Goal: Check status: Check status

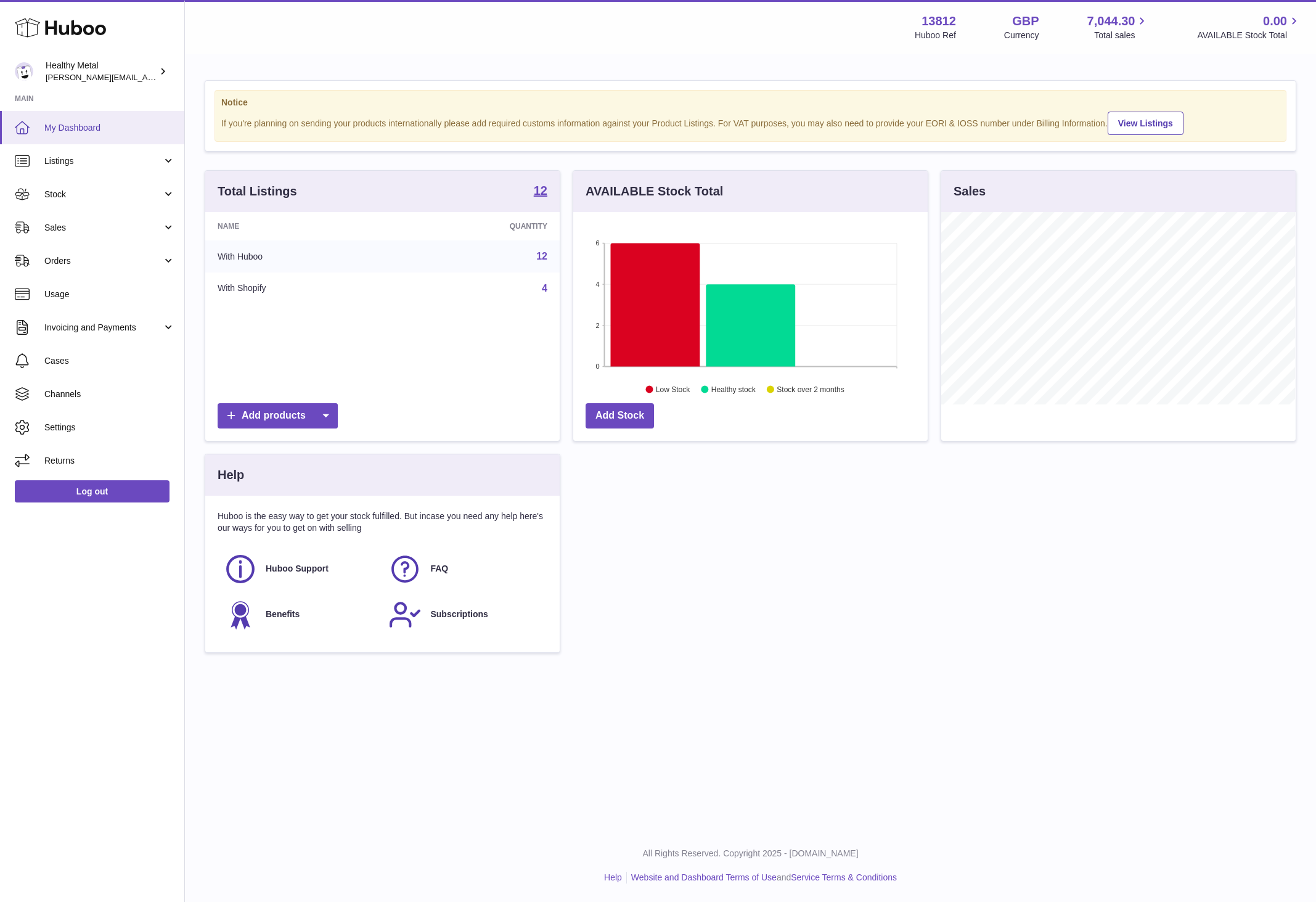
click at [82, 127] on span "My Dashboard" at bounding box center [109, 128] width 131 height 12
click at [97, 208] on link "Stock" at bounding box center [92, 194] width 184 height 33
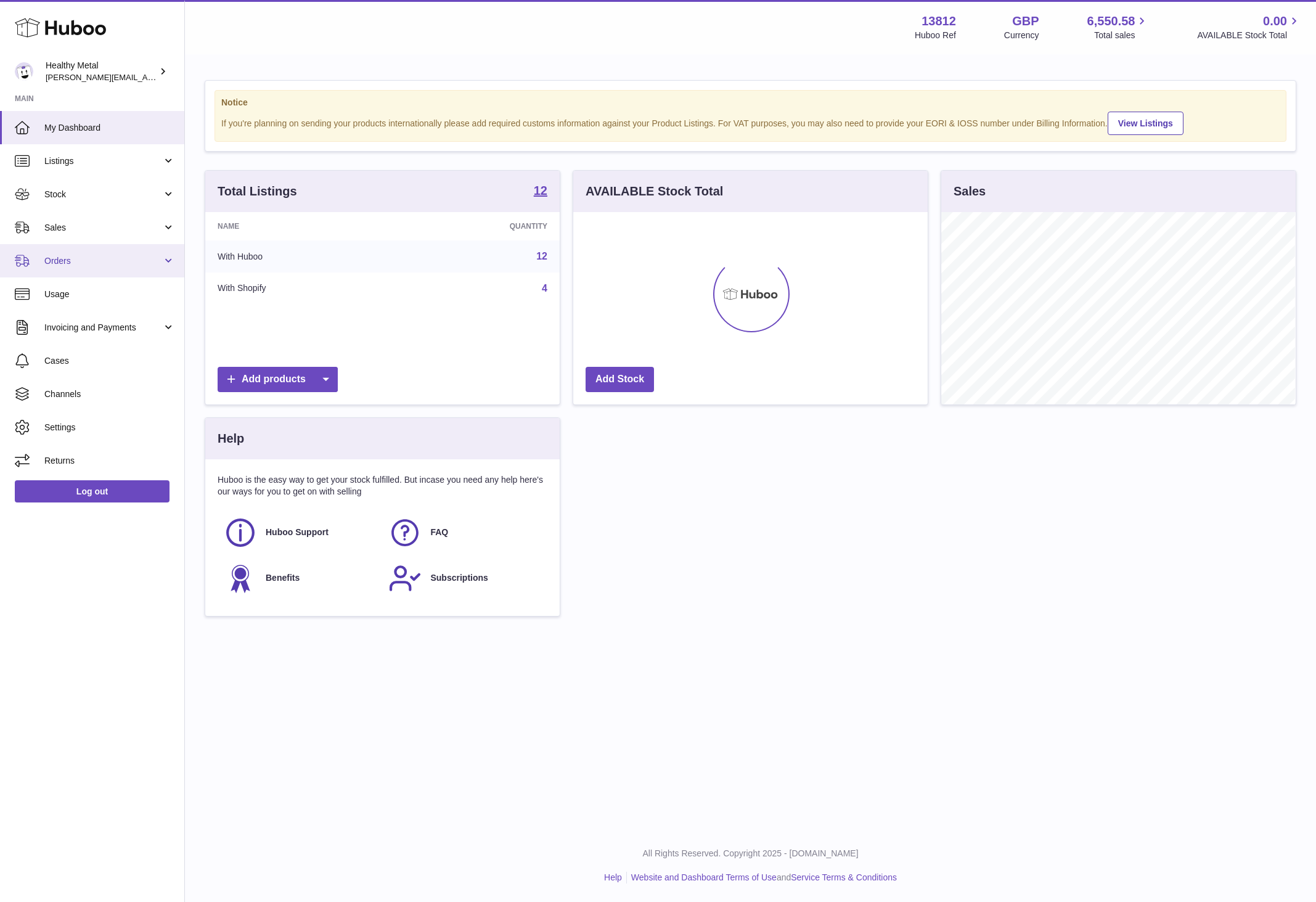
scroll to position [192, 353]
click at [103, 222] on span "Sales" at bounding box center [103, 228] width 118 height 12
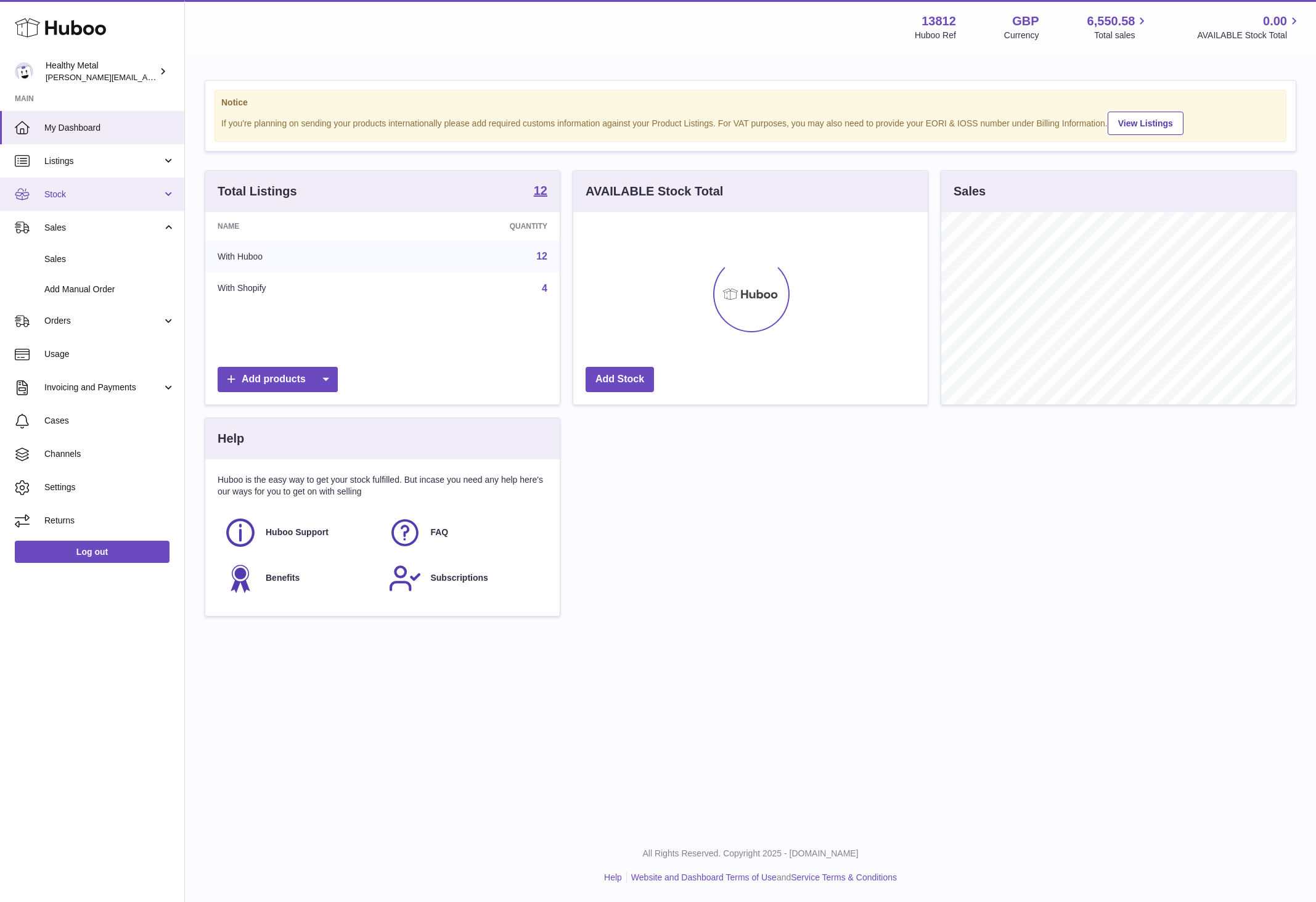
click at [129, 190] on span "Stock" at bounding box center [103, 195] width 118 height 12
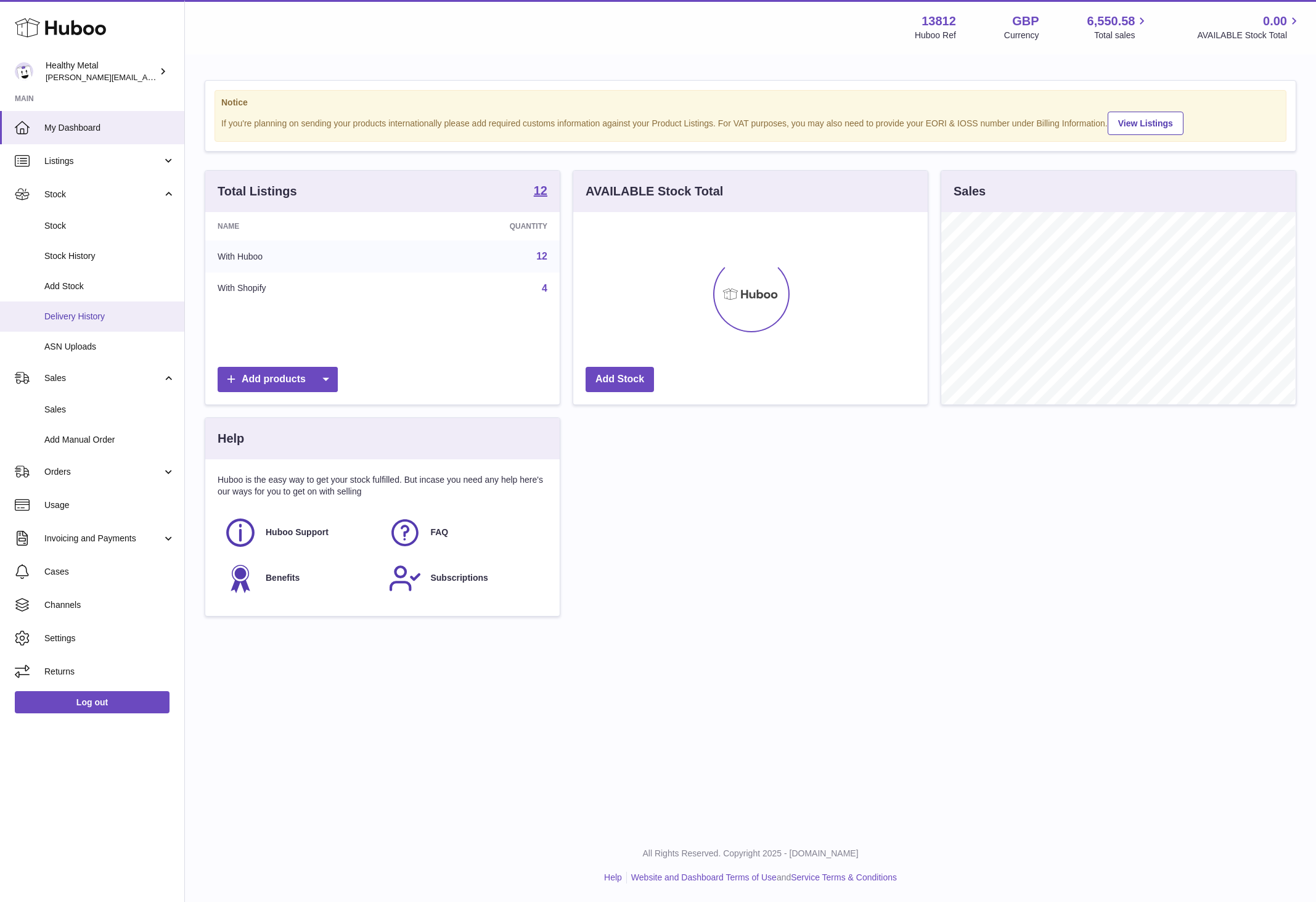
click at [76, 317] on span "Delivery History" at bounding box center [109, 317] width 131 height 12
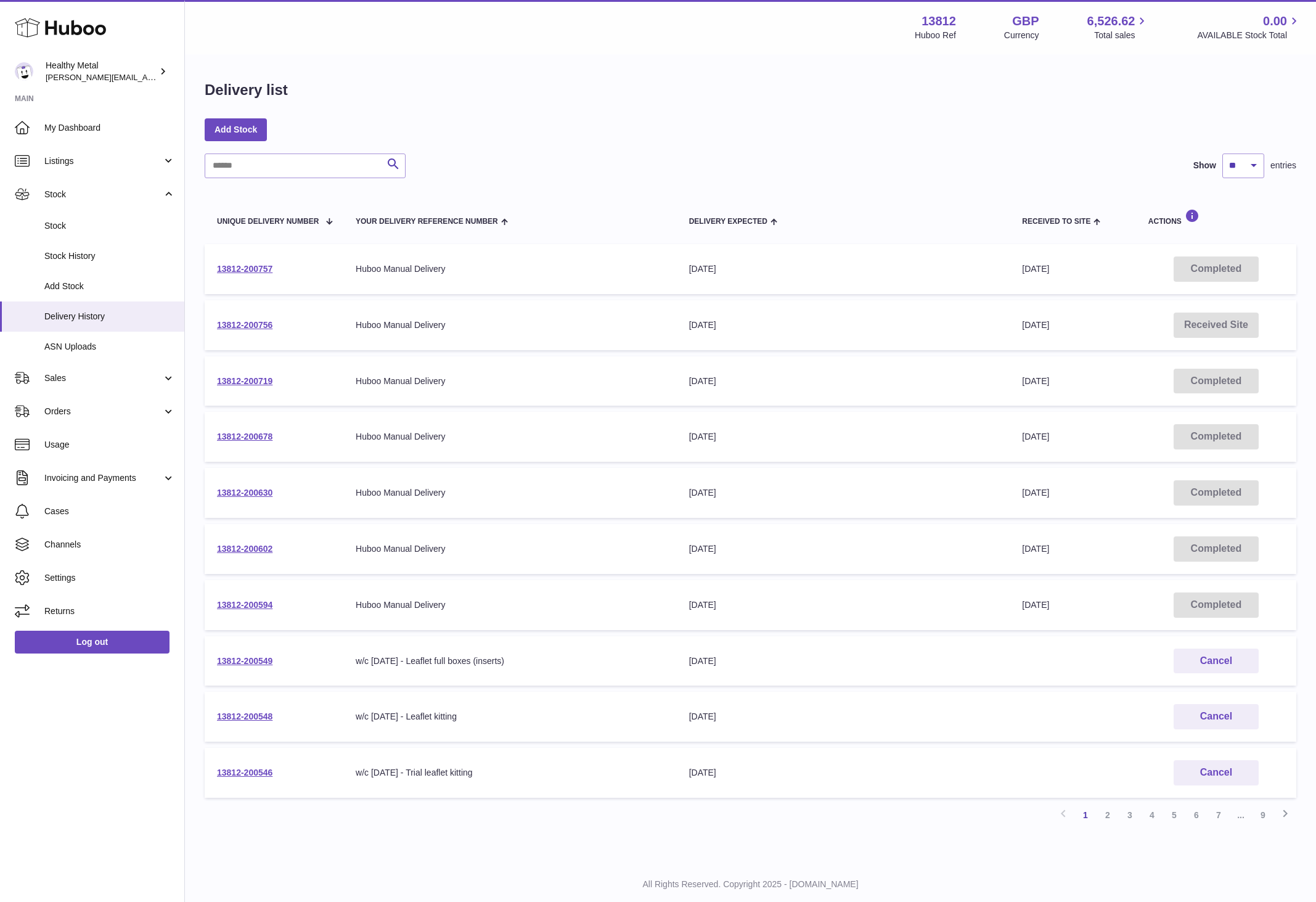
click at [461, 607] on div "Huboo Manual Delivery" at bounding box center [510, 605] width 309 height 12
click at [252, 276] on td "13812-200757" at bounding box center [274, 268] width 138 height 50
click at [252, 322] on link "13812-200756" at bounding box center [245, 325] width 56 height 10
click at [260, 267] on link "13812-200757" at bounding box center [245, 268] width 56 height 10
drag, startPoint x: 298, startPoint y: 724, endPoint x: 216, endPoint y: 718, distance: 82.2
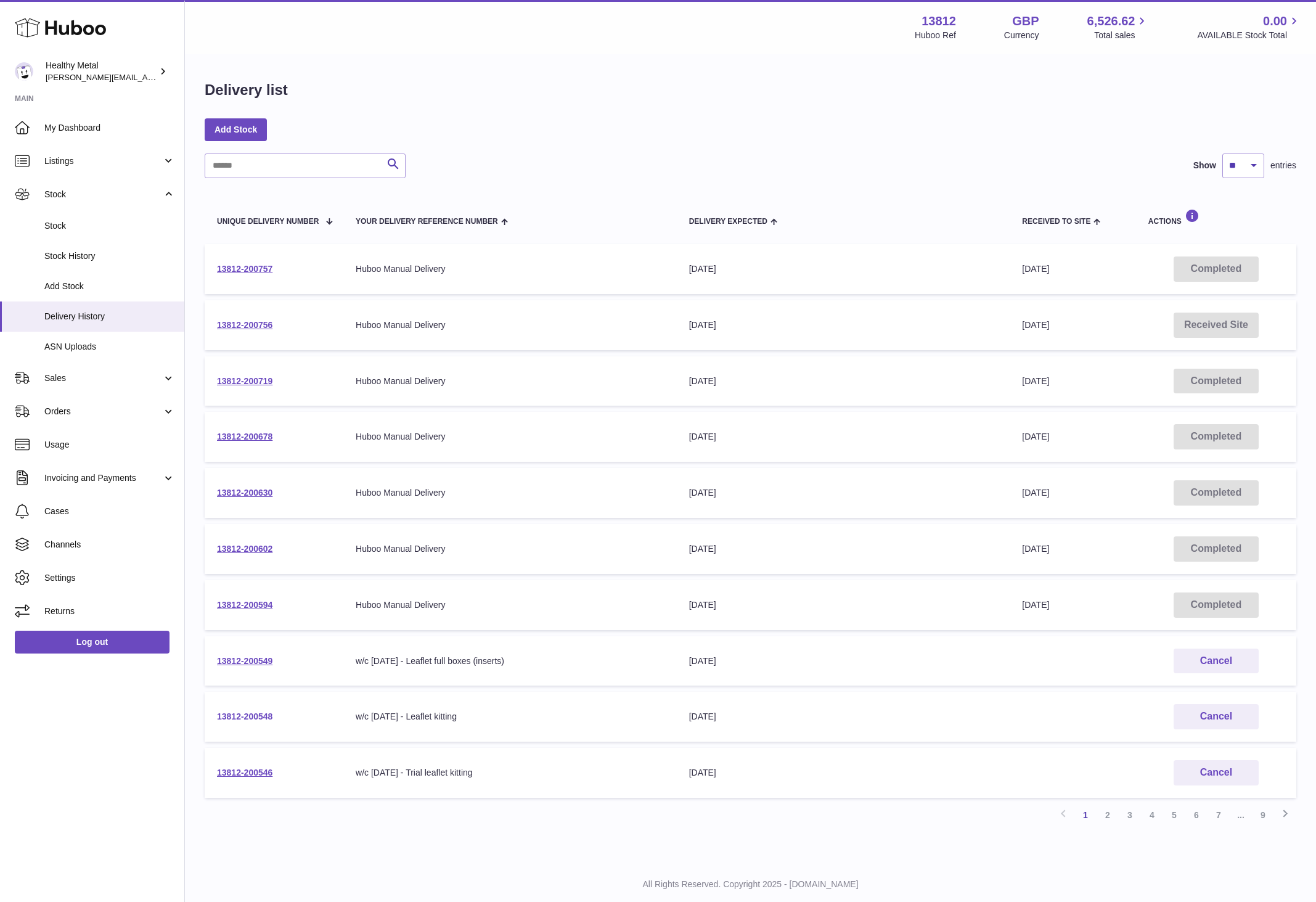
click at [216, 718] on td "13812-200548" at bounding box center [274, 716] width 138 height 50
copy link "13812-200548"
click at [256, 769] on link "13812-200546" at bounding box center [245, 772] width 56 height 10
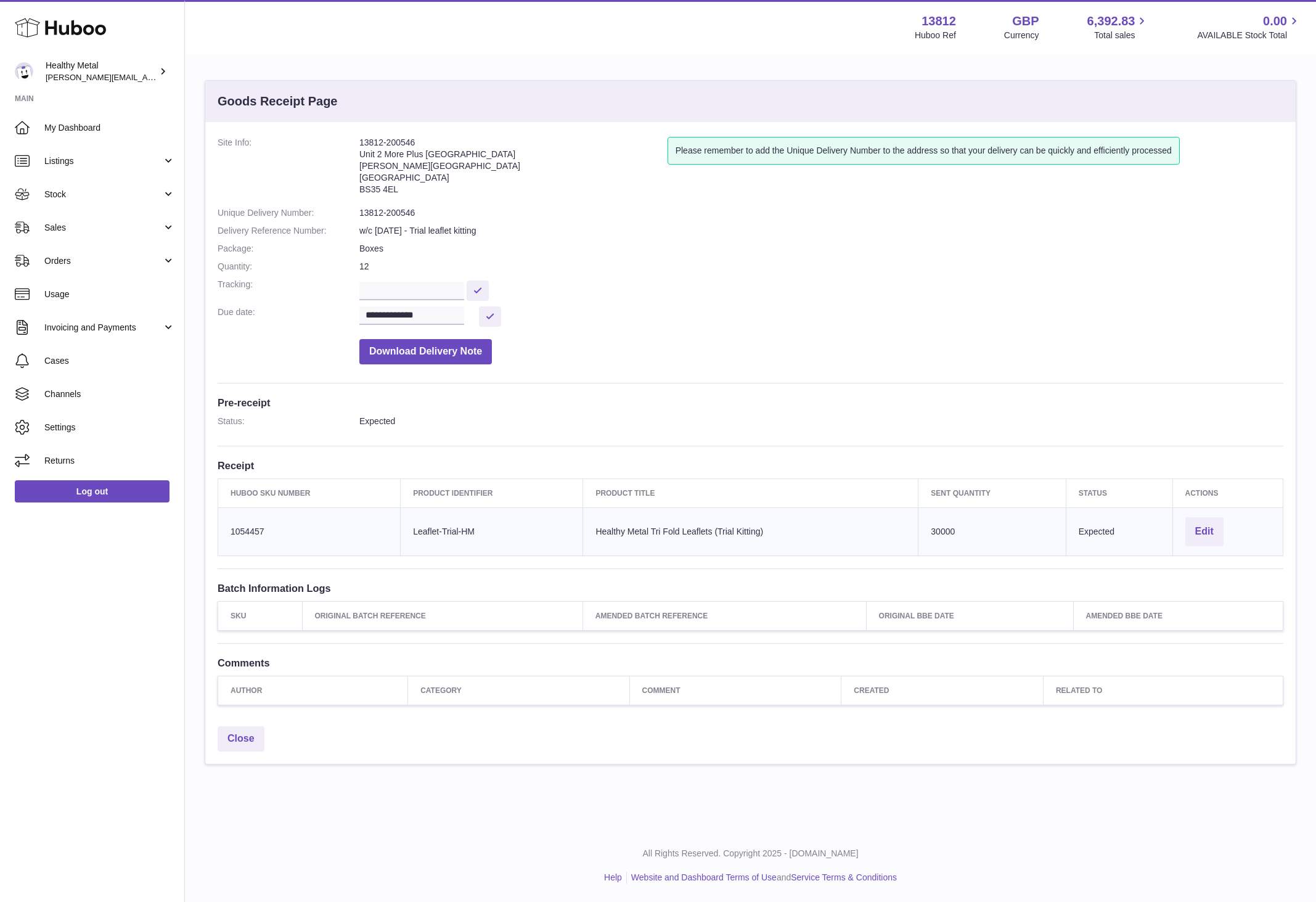
click at [447, 165] on address "13812-200546 Unit 2 More Plus Central Park Hudson Ave Severn Beach BS35 4EL" at bounding box center [513, 169] width 308 height 64
click at [381, 138] on address "13812-200546 Unit 2 More Plus Central Park Hudson Ave Severn Beach BS35 4EL" at bounding box center [513, 169] width 308 height 64
copy address "13812-200546"
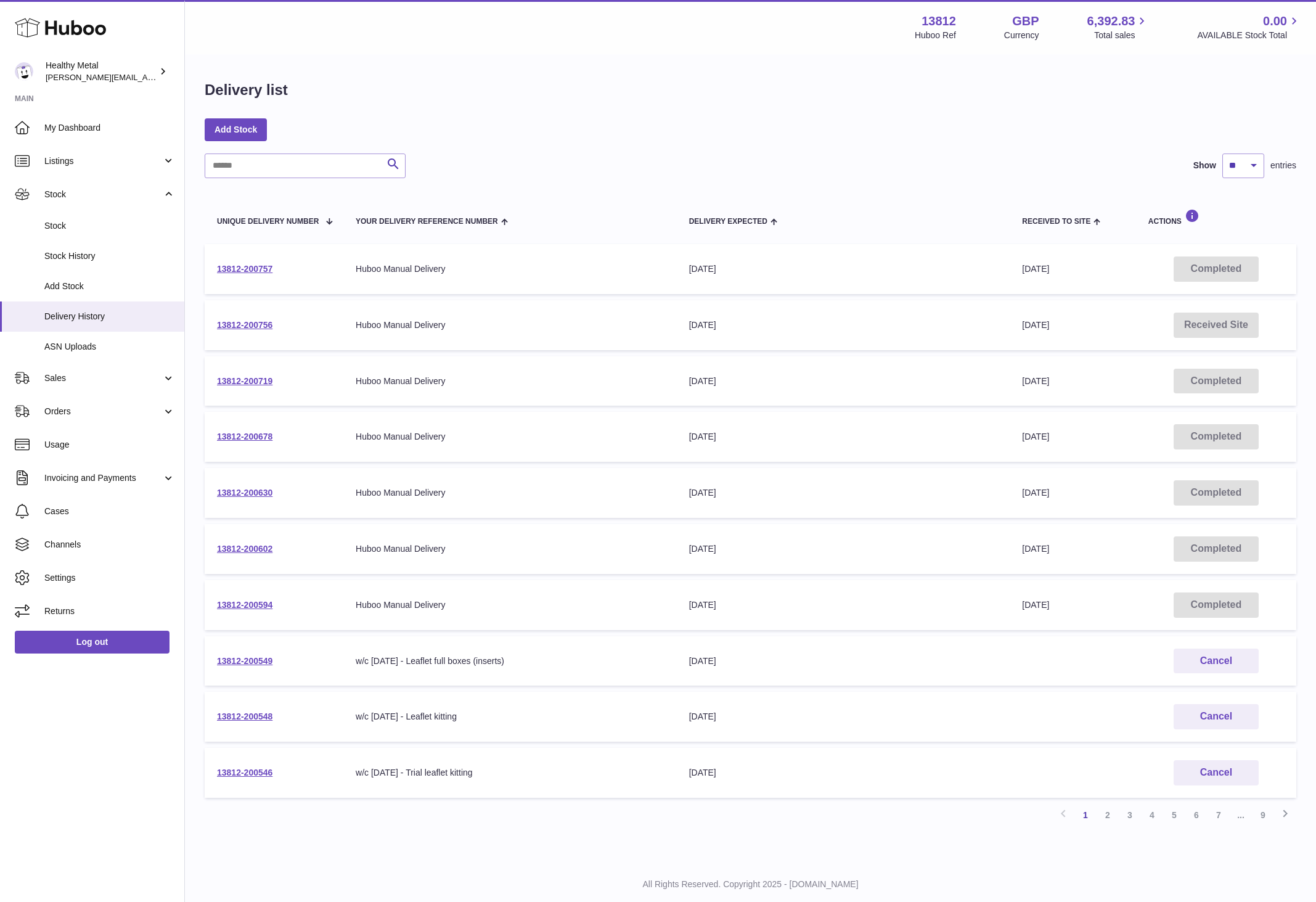
click at [248, 671] on td "13812-200549" at bounding box center [274, 661] width 138 height 50
click at [252, 659] on link "13812-200549" at bounding box center [245, 661] width 56 height 10
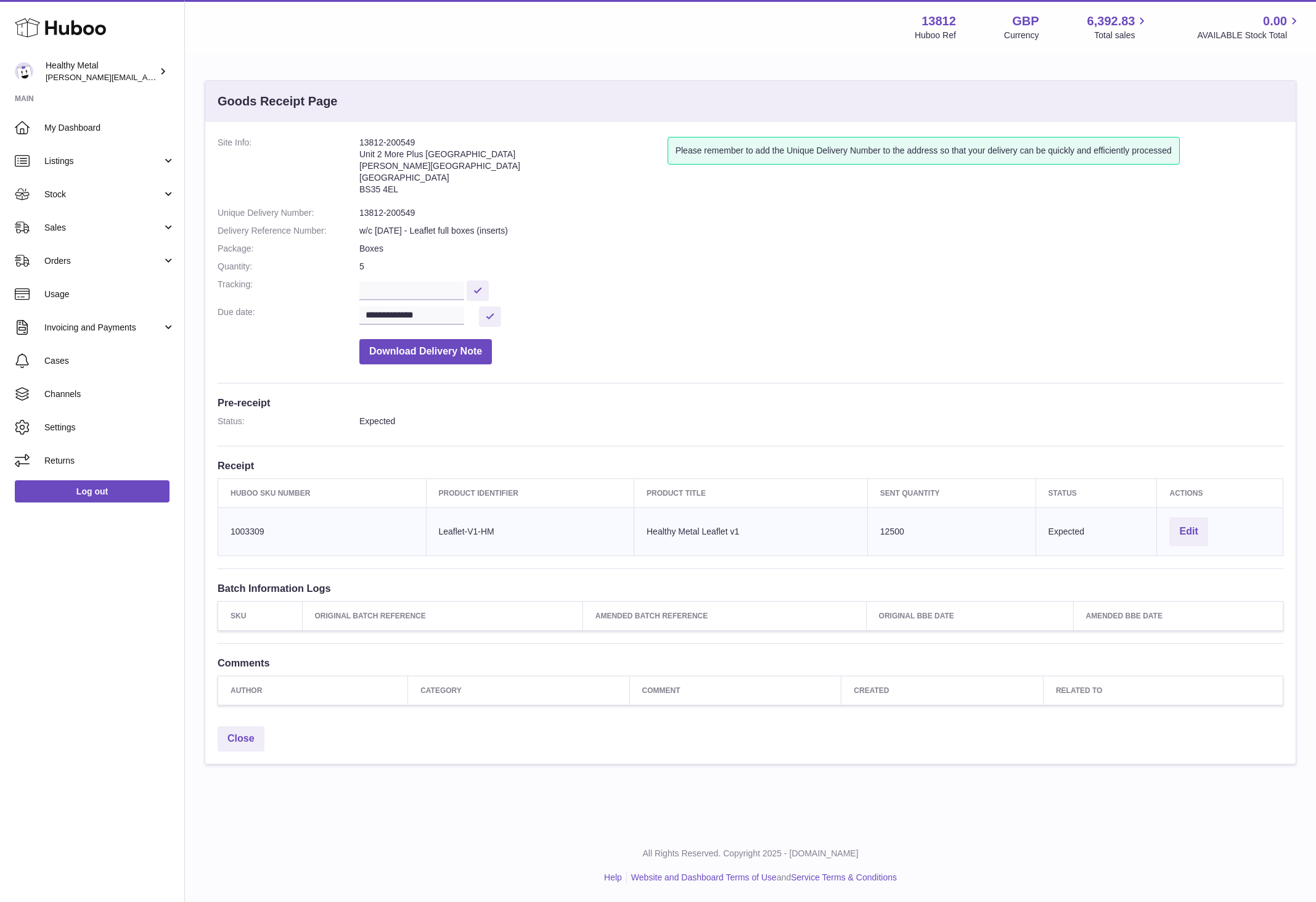
click at [380, 139] on address "13812-200549 Unit 2 [GEOGRAPHIC_DATA][STREET_ADDRESS][PERSON_NAME]" at bounding box center [513, 169] width 308 height 64
copy address "13812-200549"
